Goal: Transaction & Acquisition: Purchase product/service

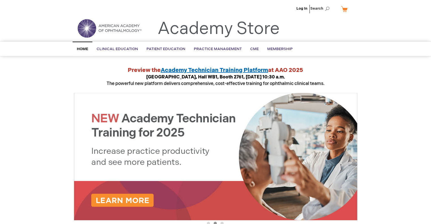
click at [126, 198] on img at bounding box center [216, 157] width 284 height 128
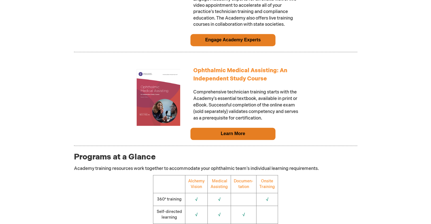
scroll to position [539, 0]
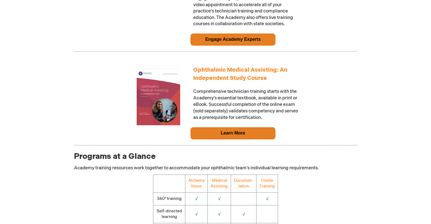
click at [239, 77] on td "Ophthalmic Medical Assisting: An Independent Study Course Comprehensive technic…" at bounding box center [247, 95] width 113 height 64
click at [237, 72] on link "Ophthalmic Medical Assisting: An Independent Study Course" at bounding box center [240, 74] width 94 height 15
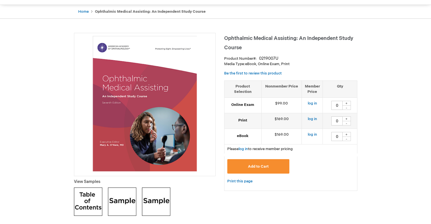
scroll to position [57, 0]
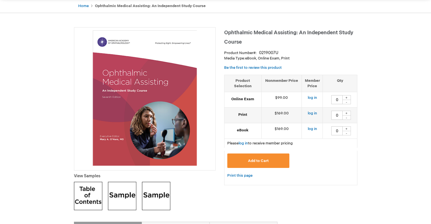
click at [348, 114] on div "+" at bounding box center [347, 113] width 9 height 5
type input "1"
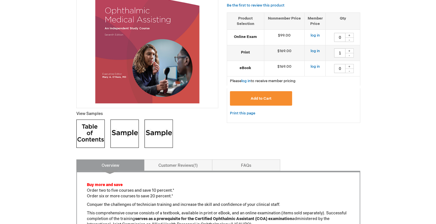
scroll to position [142, 0]
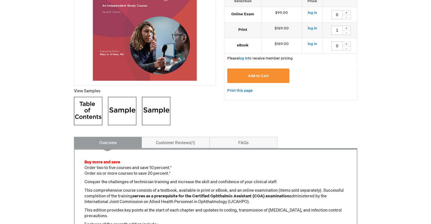
click at [262, 77] on span "Add to Cart" at bounding box center [258, 76] width 21 height 5
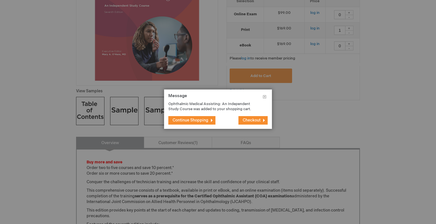
click at [244, 122] on span "Checkout" at bounding box center [251, 120] width 18 height 5
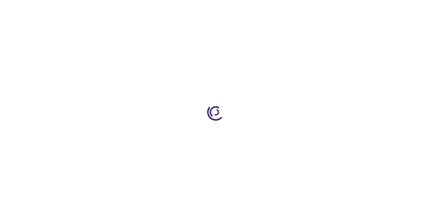
select select "US"
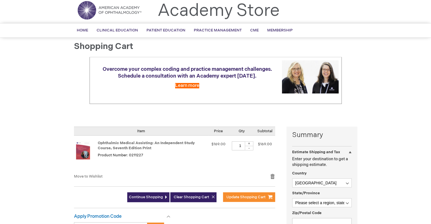
scroll to position [28, 0]
